Goal: Transaction & Acquisition: Book appointment/travel/reservation

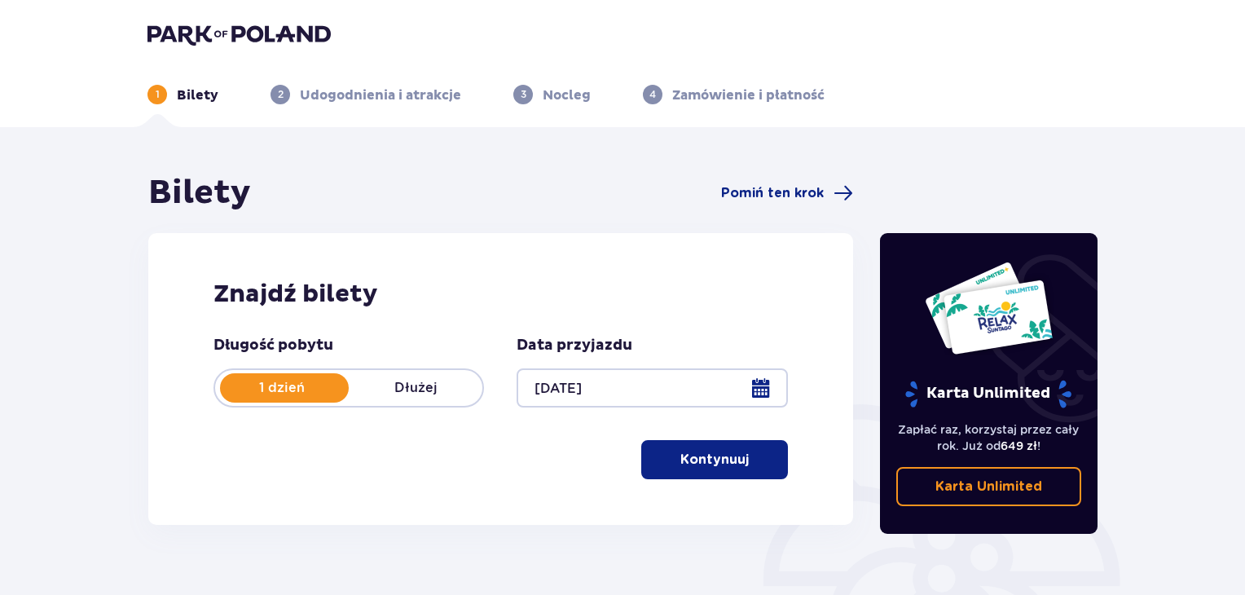
scroll to position [81, 0]
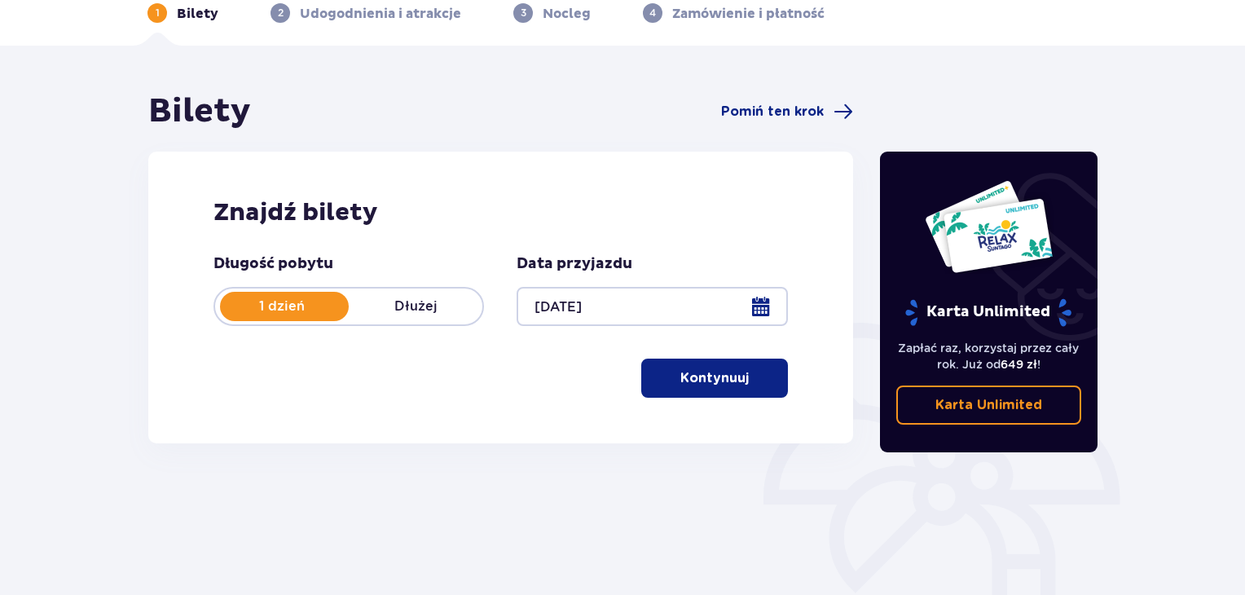
click at [704, 379] on p "Kontynuuj" at bounding box center [714, 378] width 68 height 18
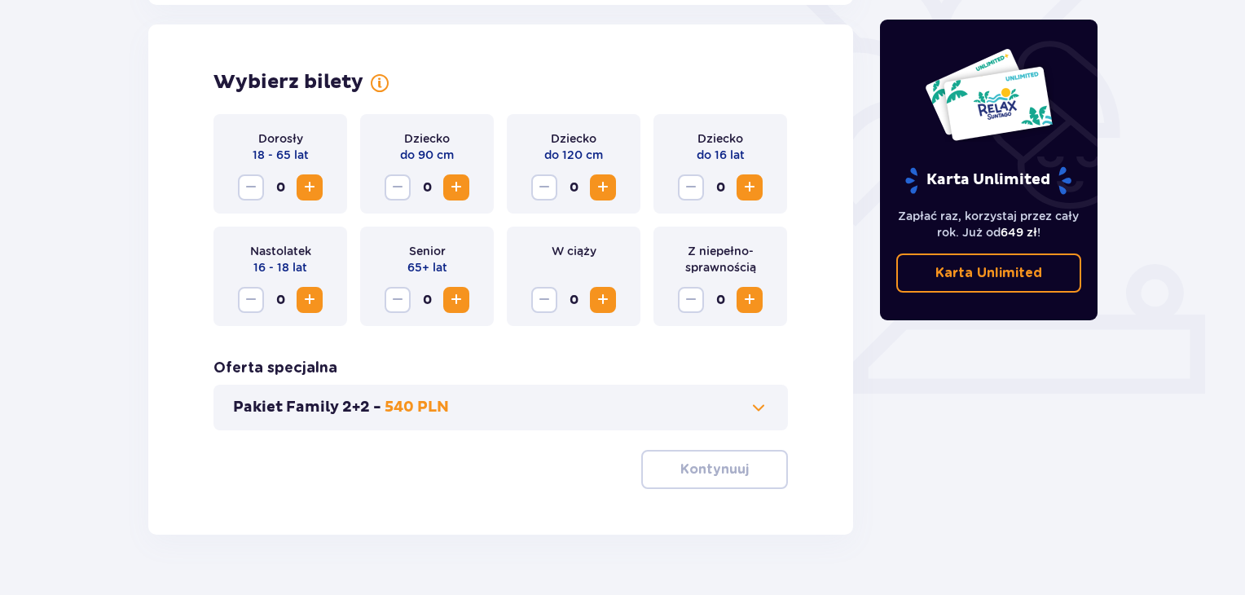
scroll to position [453, 0]
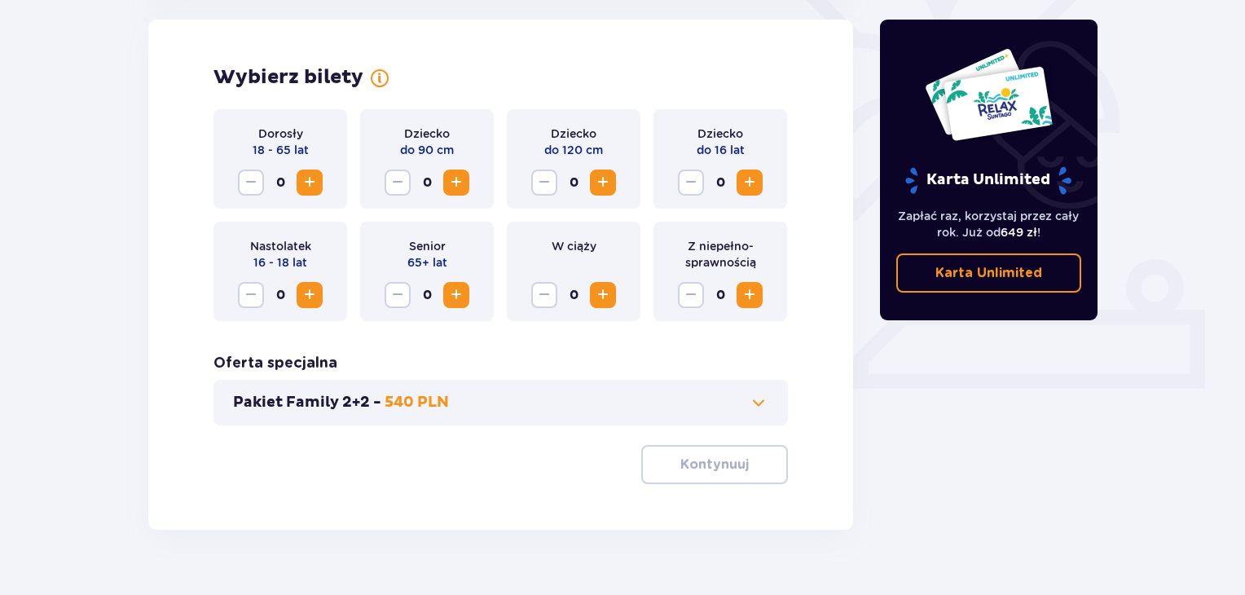
click at [302, 183] on span "Increase" at bounding box center [310, 183] width 20 height 20
click at [766, 399] on span at bounding box center [759, 403] width 20 height 20
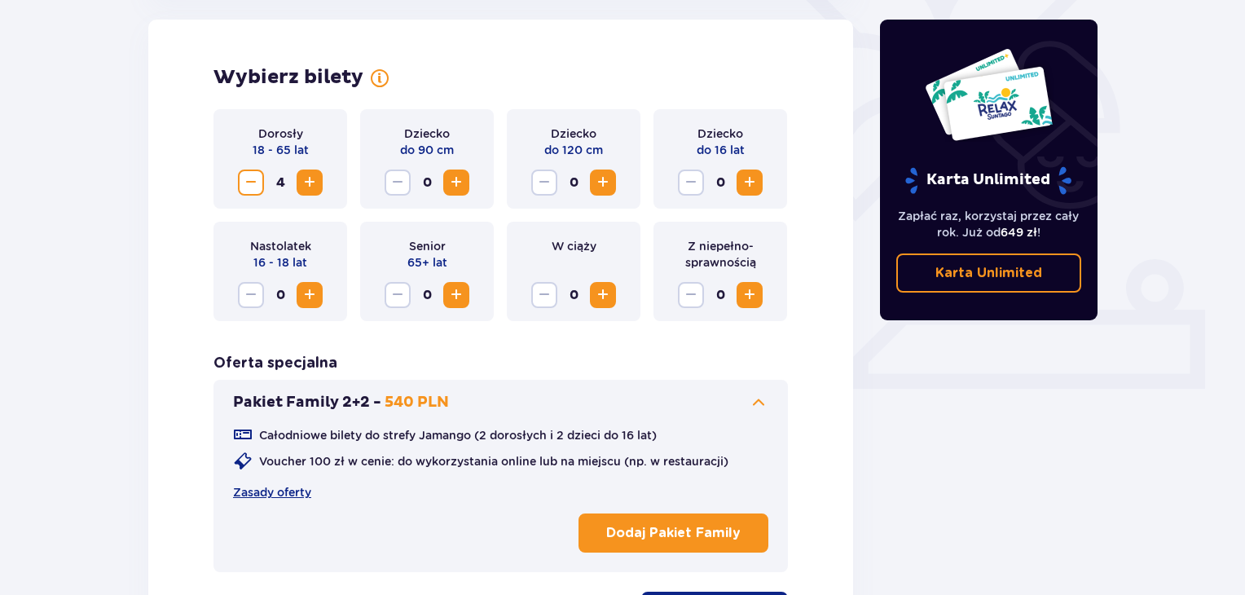
click at [760, 395] on span at bounding box center [759, 403] width 20 height 20
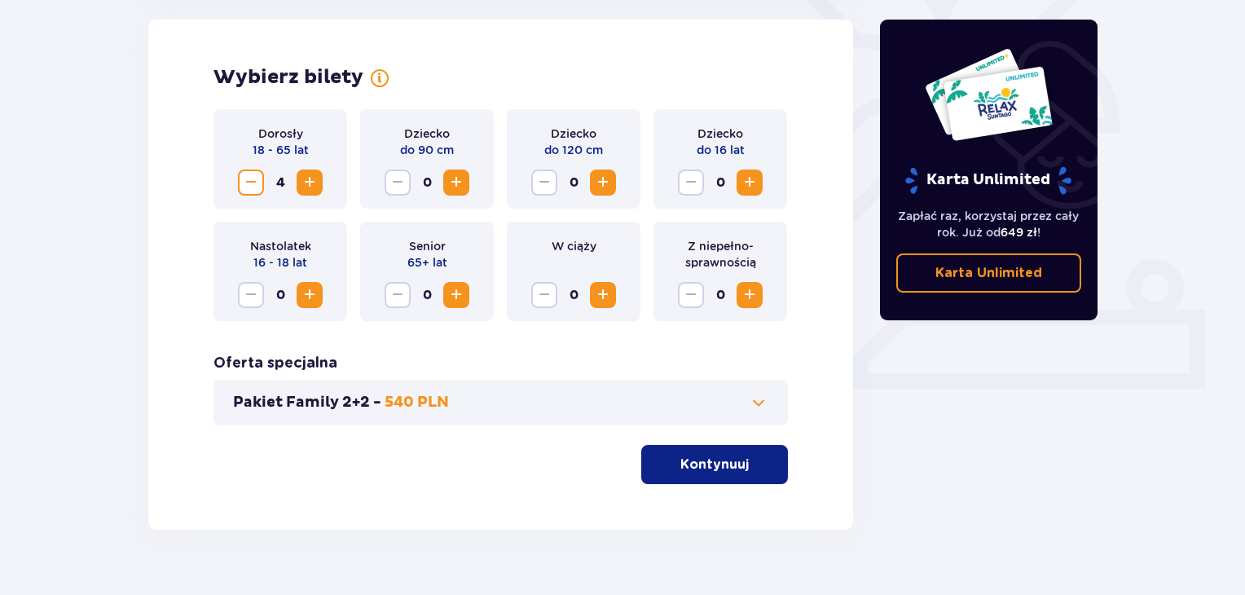
click at [706, 461] on p "Kontynuuj" at bounding box center [714, 465] width 68 height 18
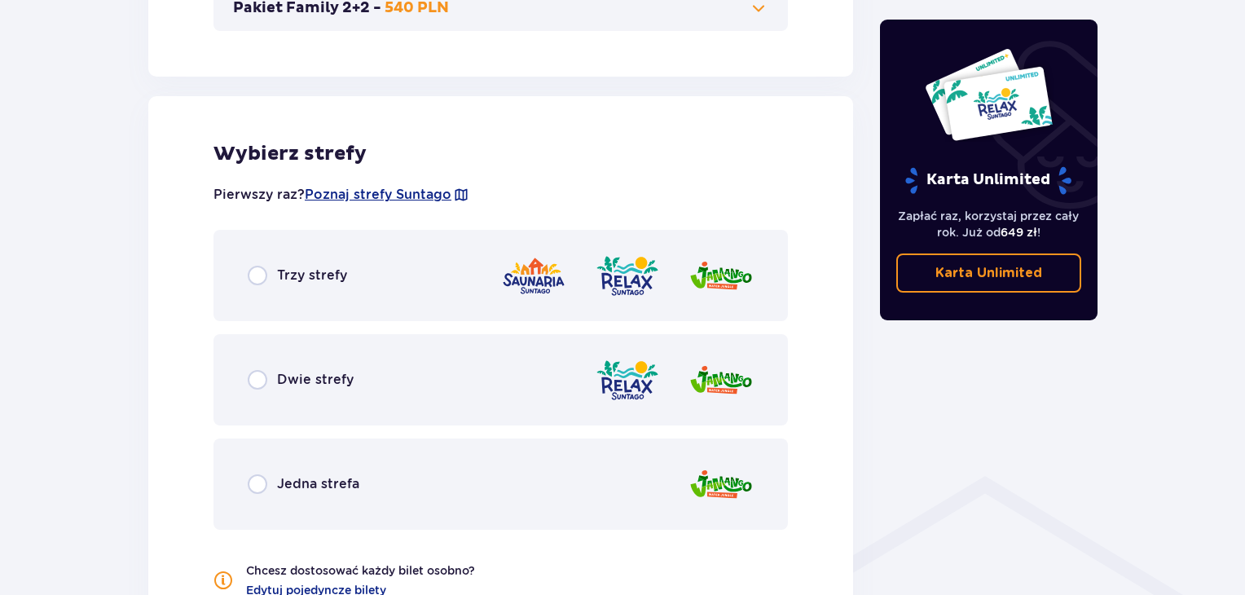
scroll to position [905, 0]
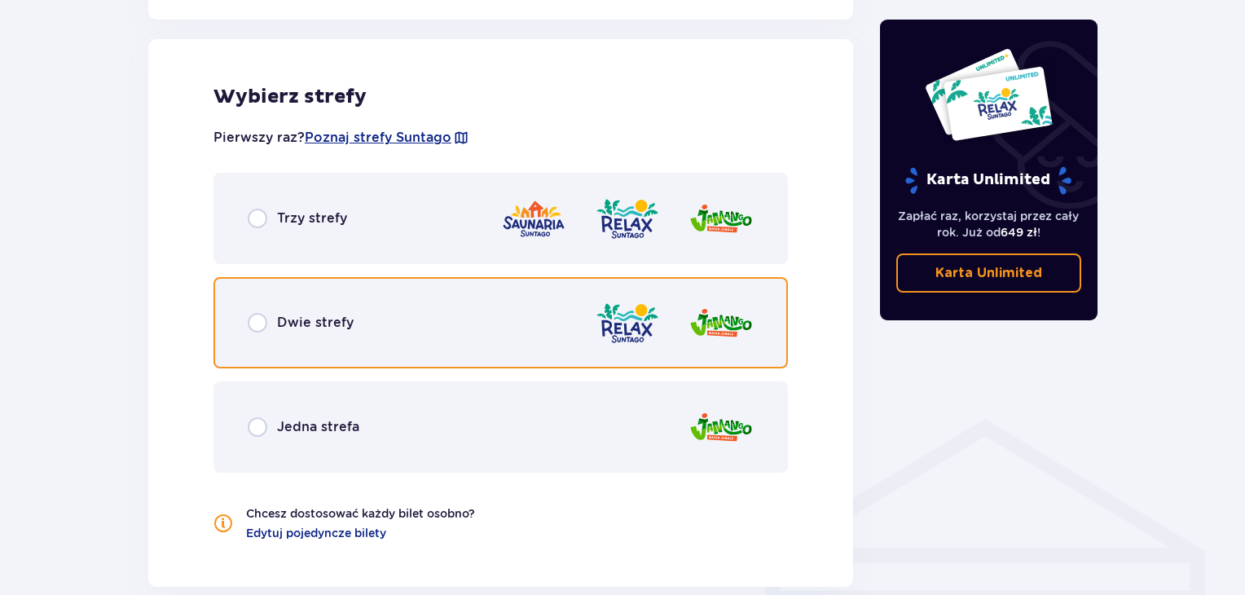
click at [258, 324] on input "radio" at bounding box center [258, 323] width 20 height 20
radio input "true"
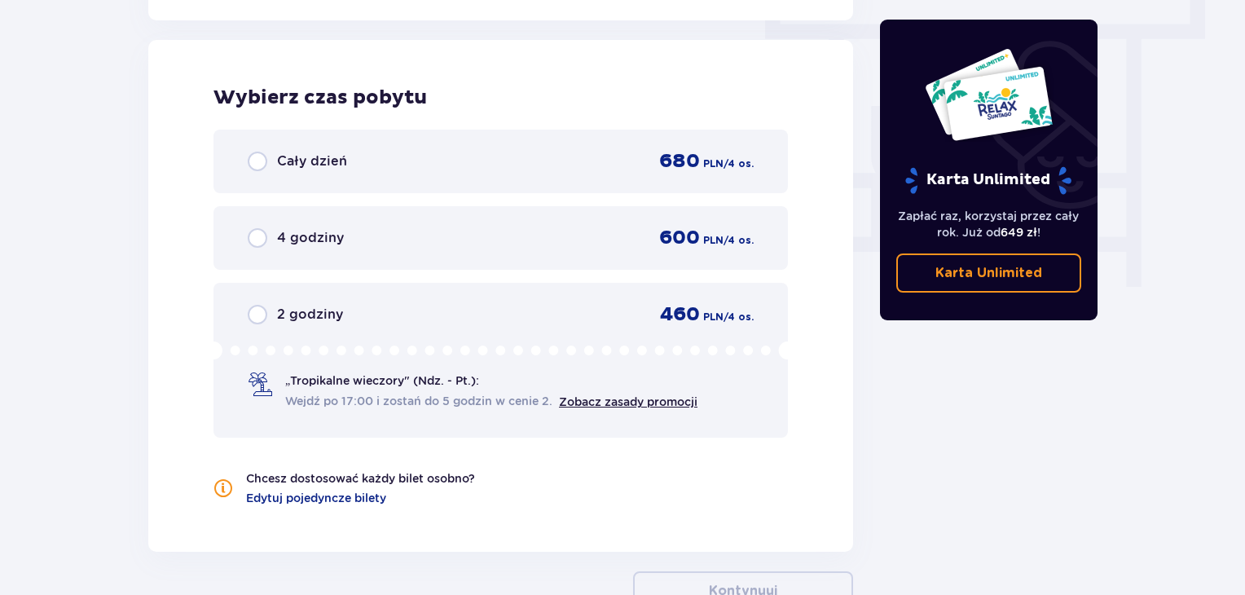
scroll to position [1472, 0]
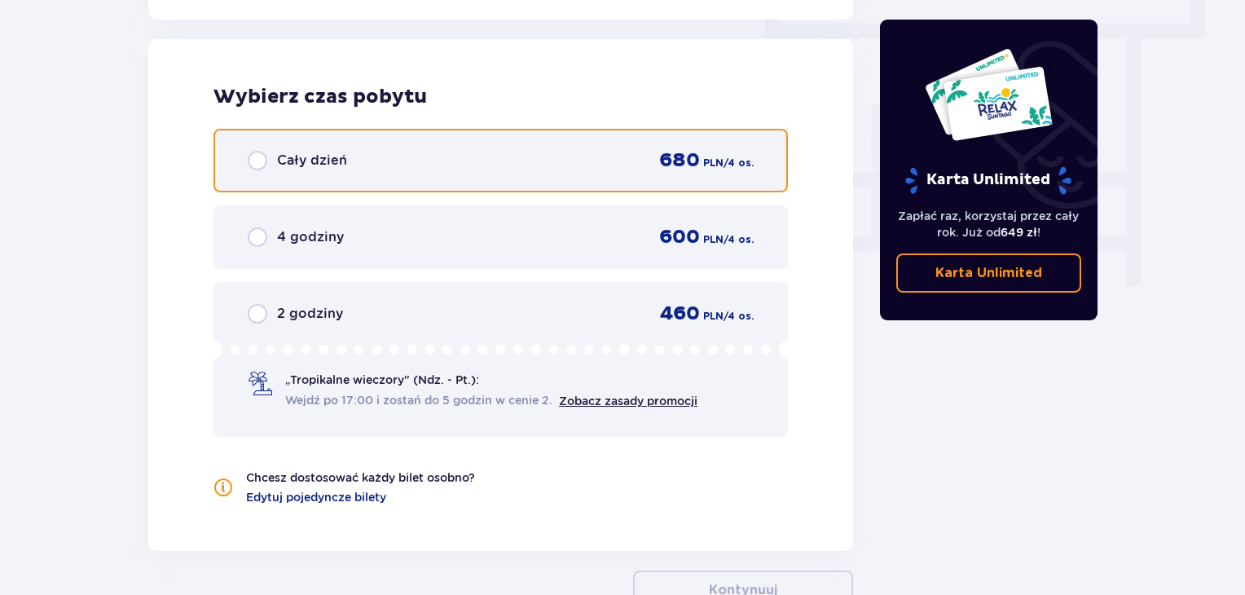
click at [256, 163] on input "radio" at bounding box center [258, 161] width 20 height 20
radio input "true"
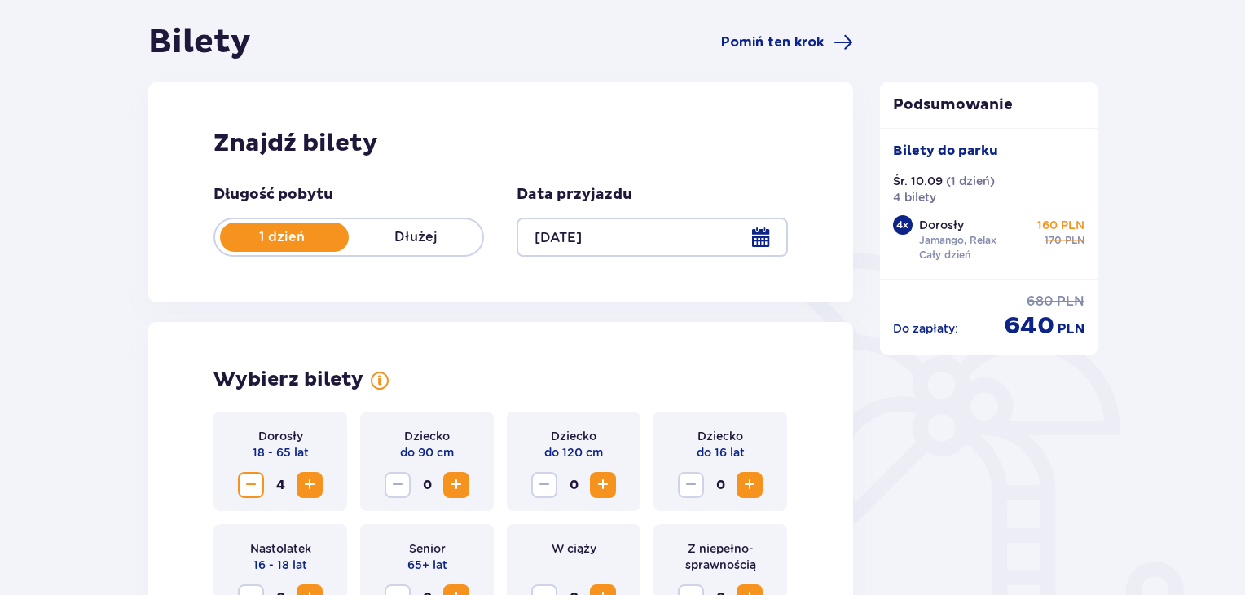
scroll to position [0, 0]
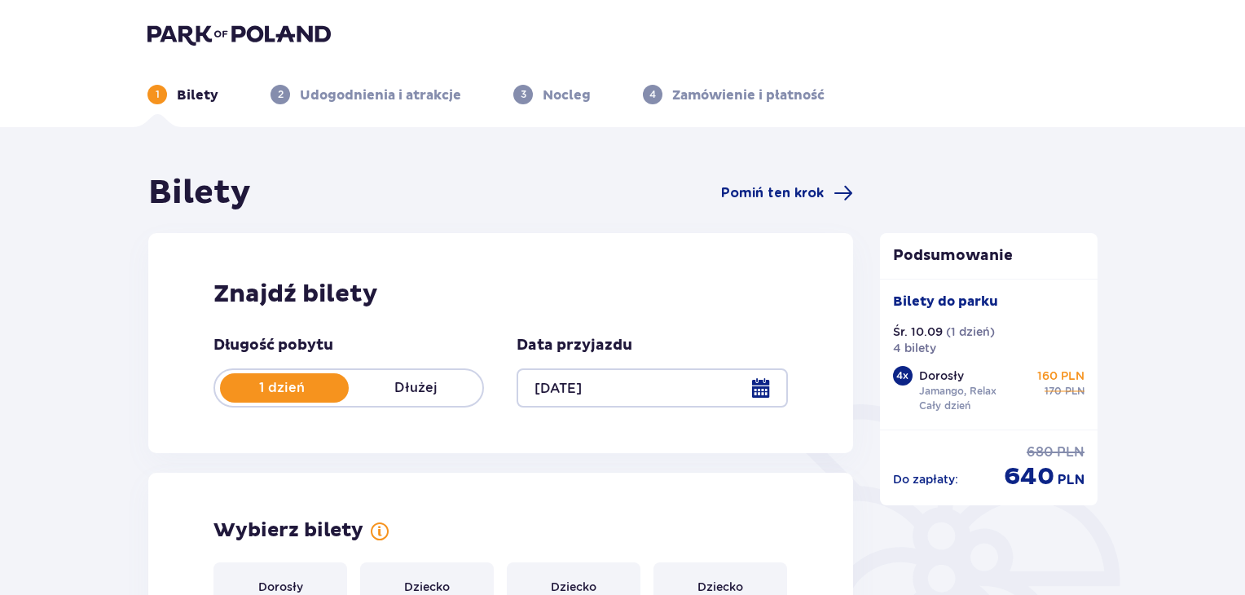
click at [750, 382] on div at bounding box center [652, 387] width 271 height 39
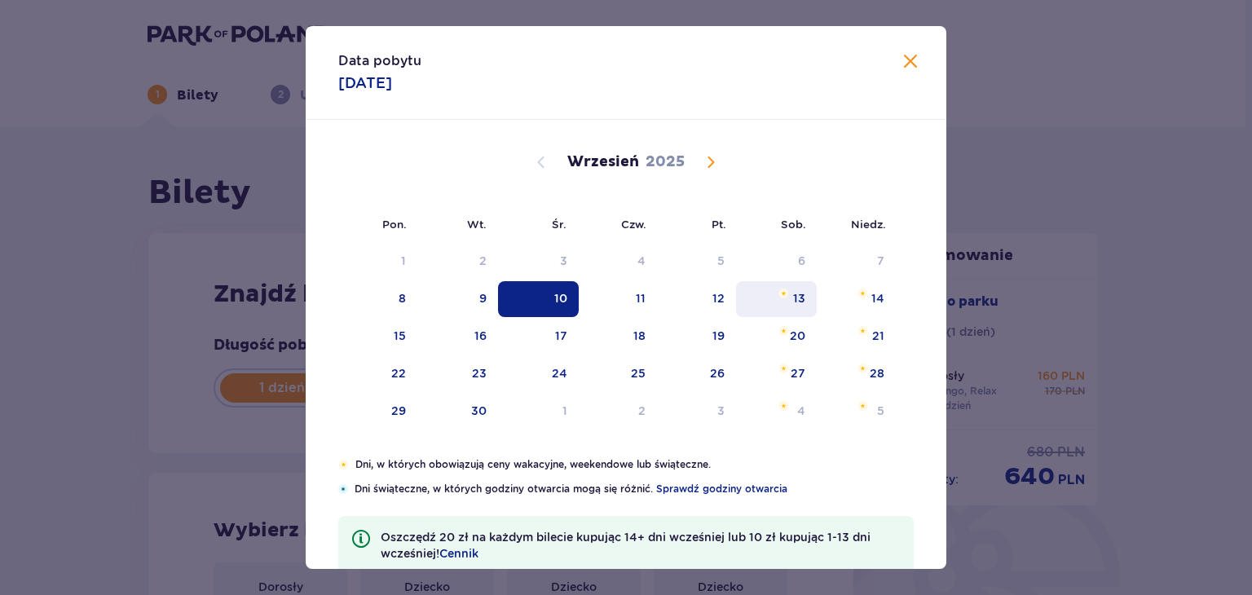
click at [783, 305] on div "13" at bounding box center [776, 299] width 81 height 36
type input "[DATE]"
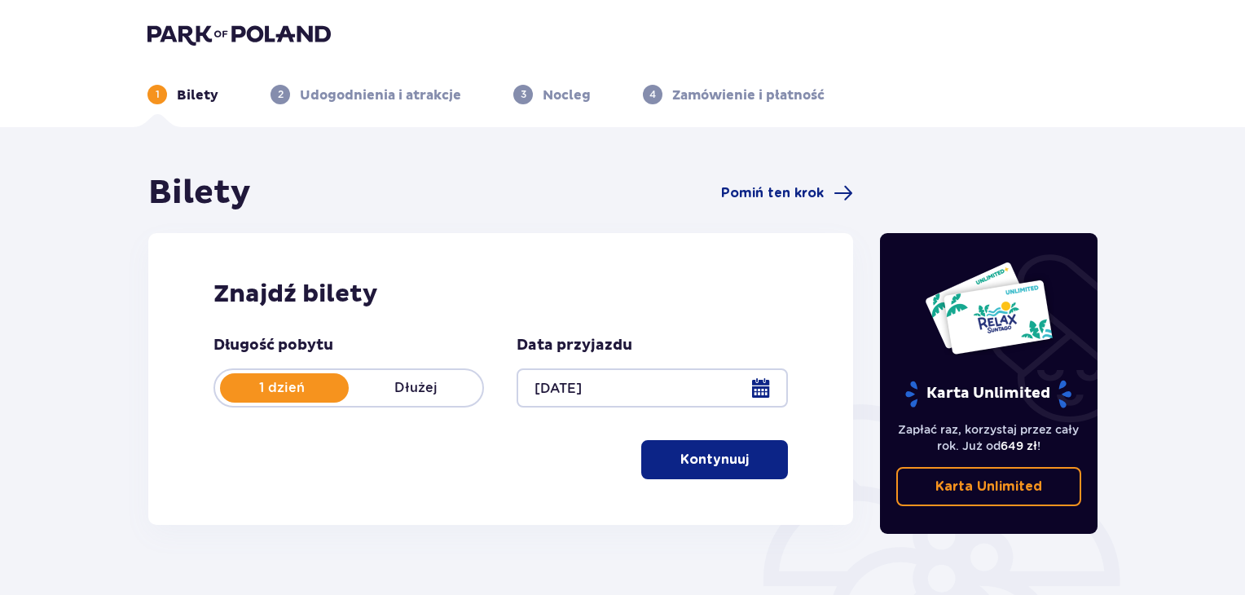
scroll to position [163, 0]
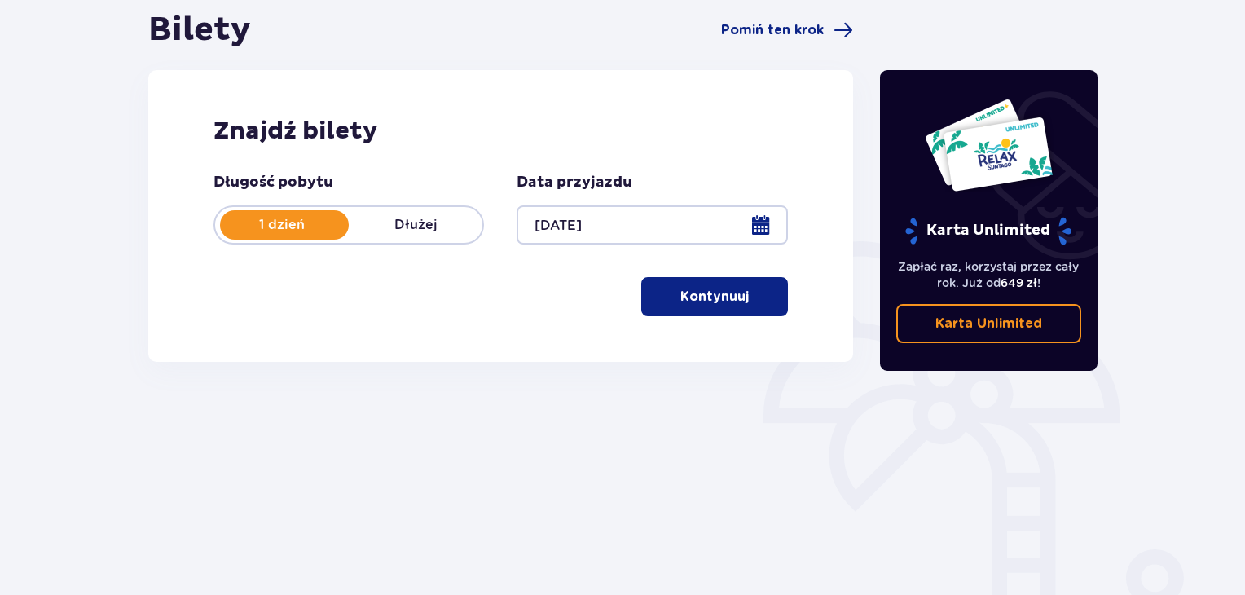
click at [704, 304] on p "Kontynuuj" at bounding box center [714, 297] width 68 height 18
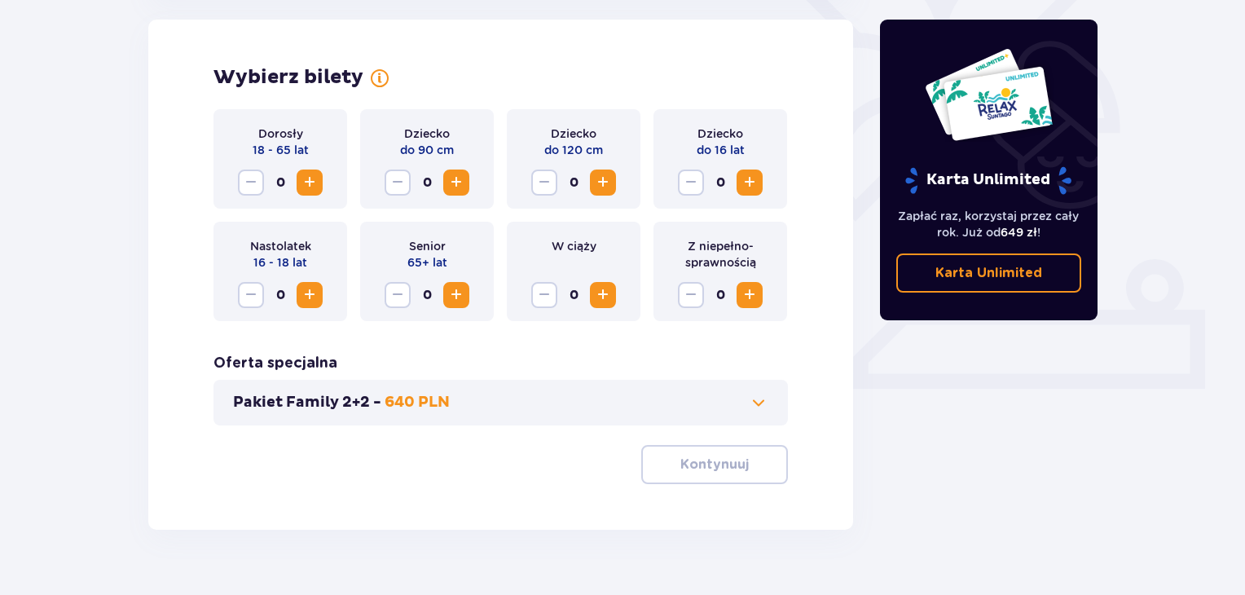
scroll to position [453, 0]
click at [300, 186] on span "Increase" at bounding box center [310, 183] width 20 height 20
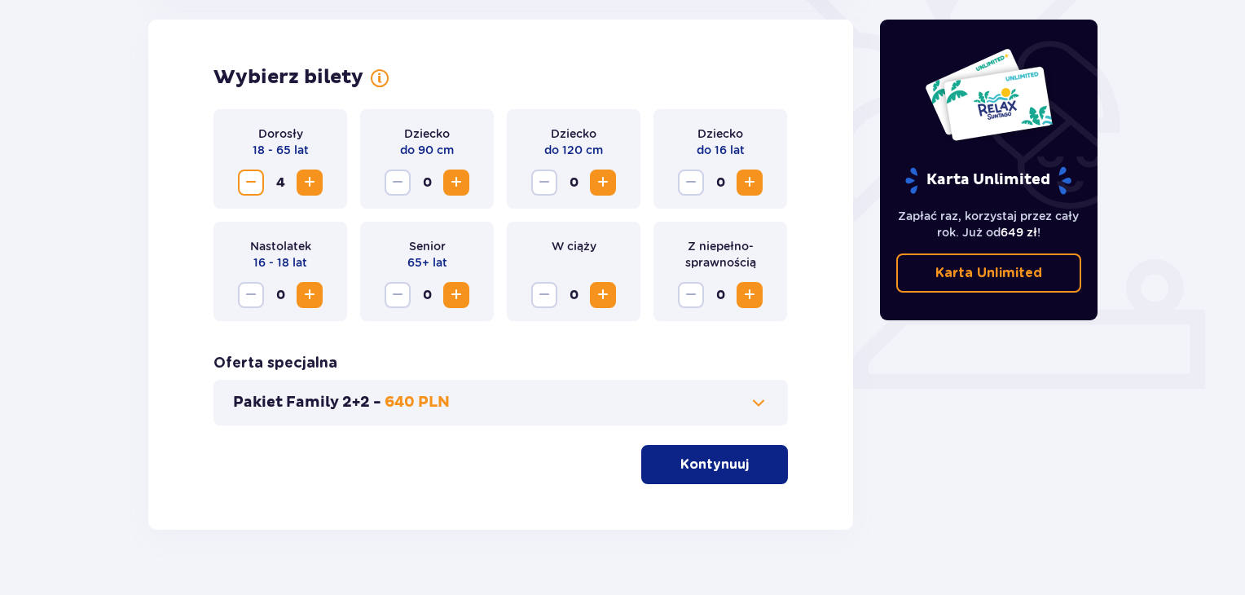
click at [730, 464] on p "Kontynuuj" at bounding box center [714, 465] width 68 height 18
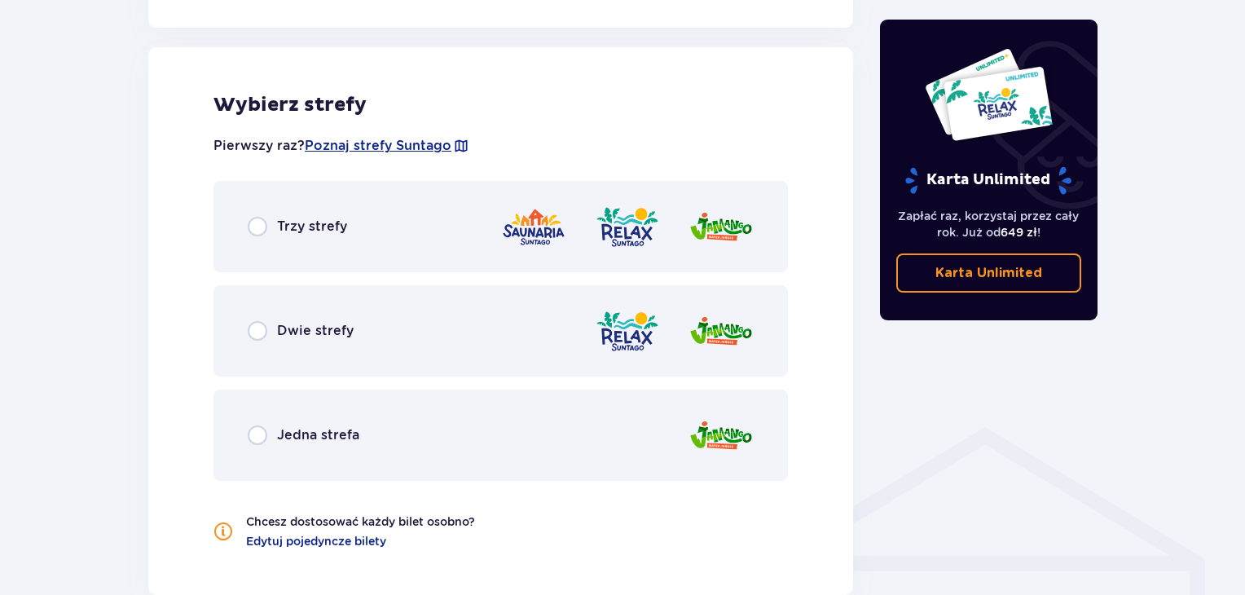
scroll to position [905, 0]
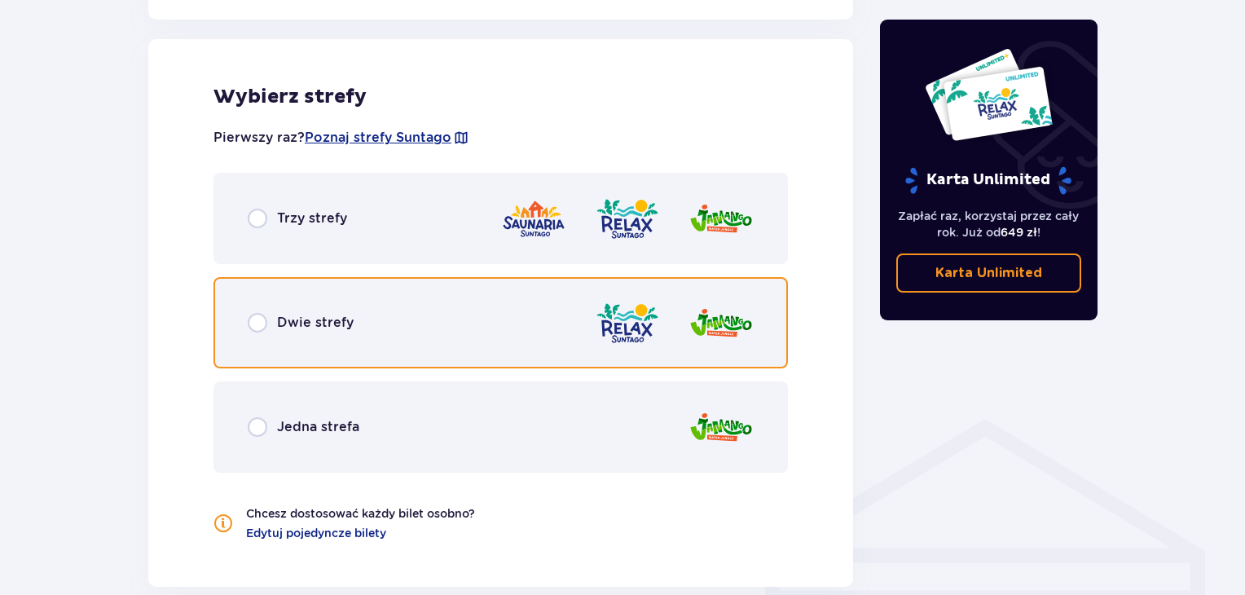
click at [250, 324] on input "radio" at bounding box center [258, 323] width 20 height 20
radio input "true"
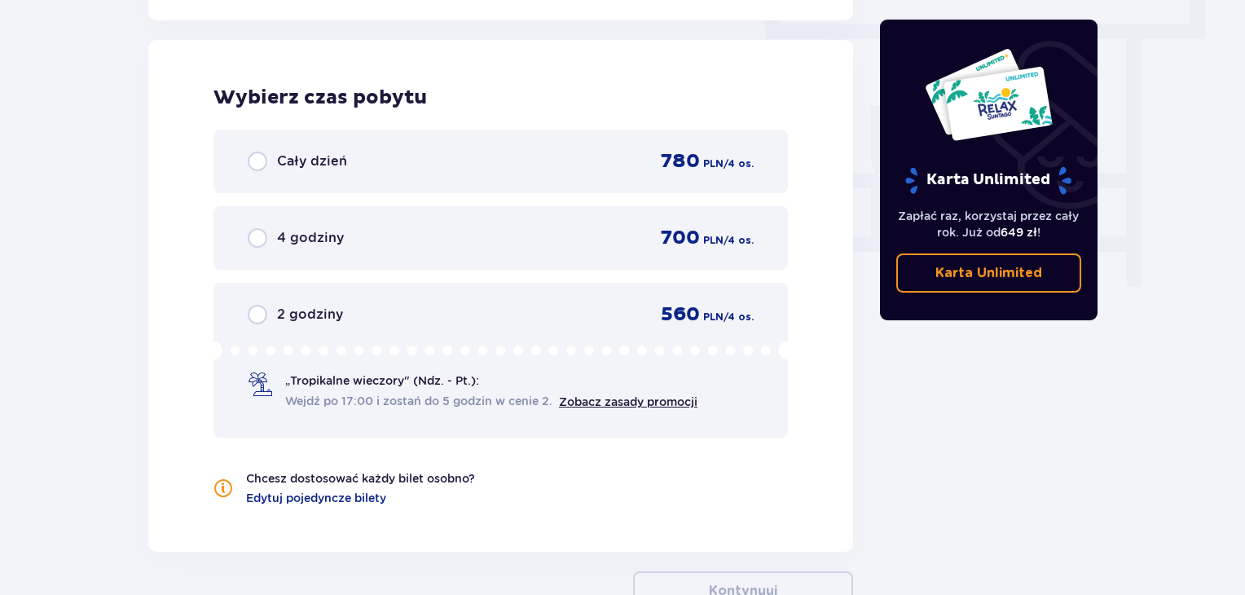
scroll to position [1472, 0]
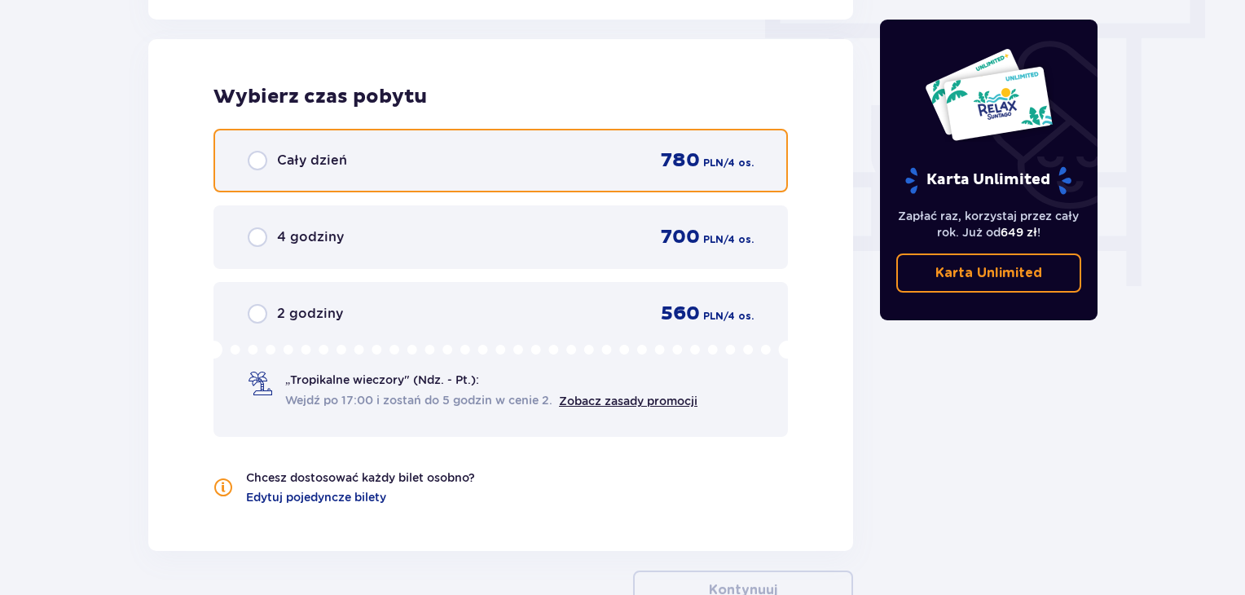
click at [253, 160] on input "radio" at bounding box center [258, 161] width 20 height 20
radio input "true"
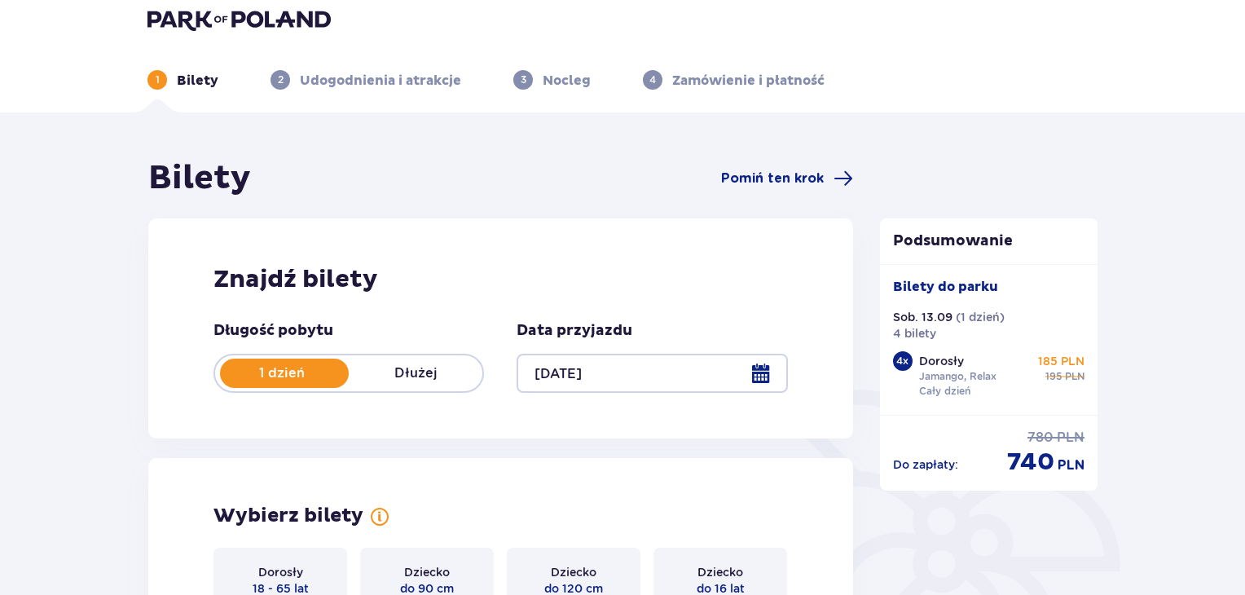
scroll to position [0, 0]
